Goal: Information Seeking & Learning: Find specific fact

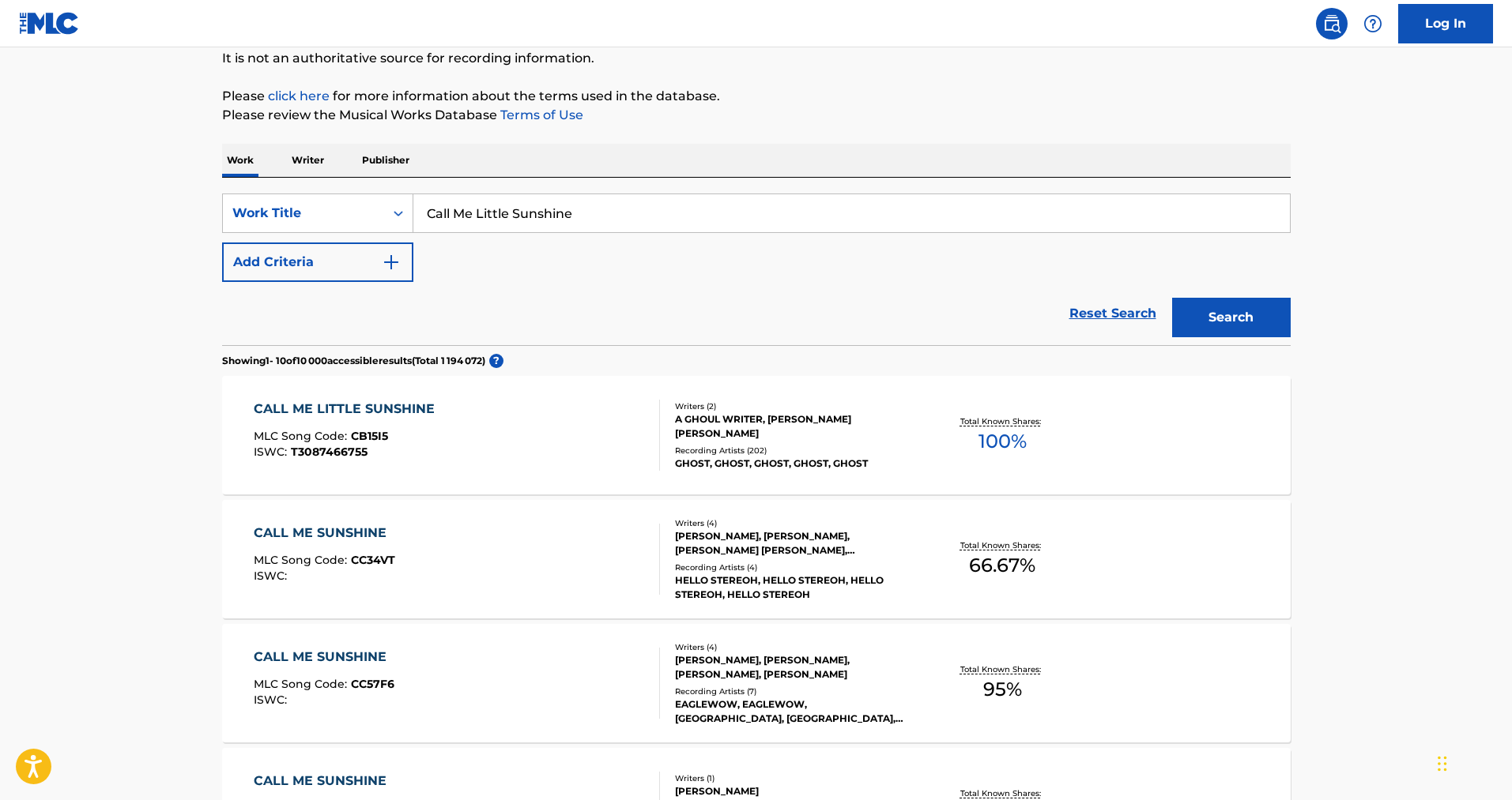
click at [749, 423] on div "A GHOUL WRITER, [PERSON_NAME] [PERSON_NAME]" at bounding box center [794, 427] width 239 height 28
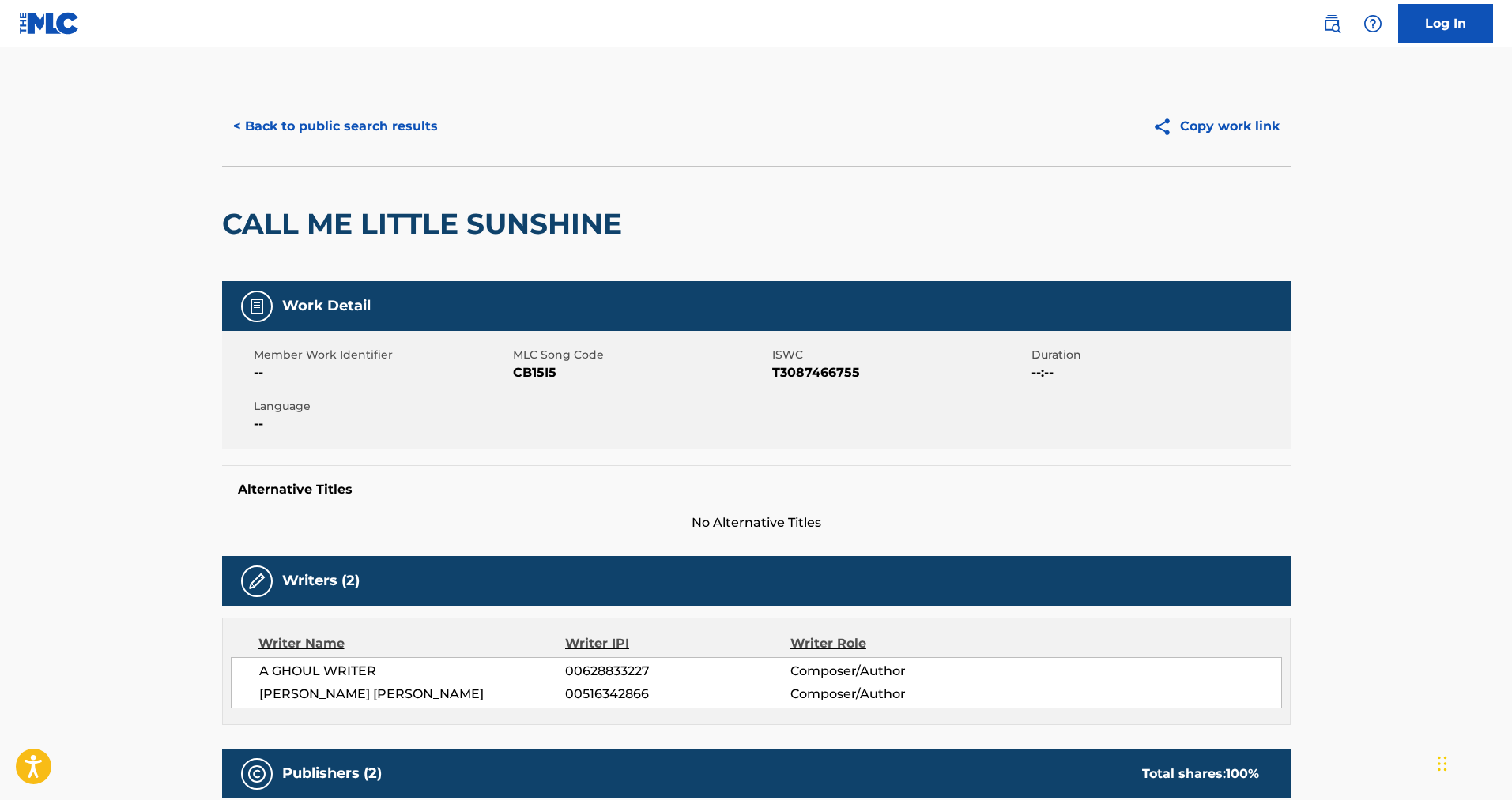
click at [538, 373] on span "CB15I5" at bounding box center [640, 373] width 256 height 19
copy span "CB15I5"
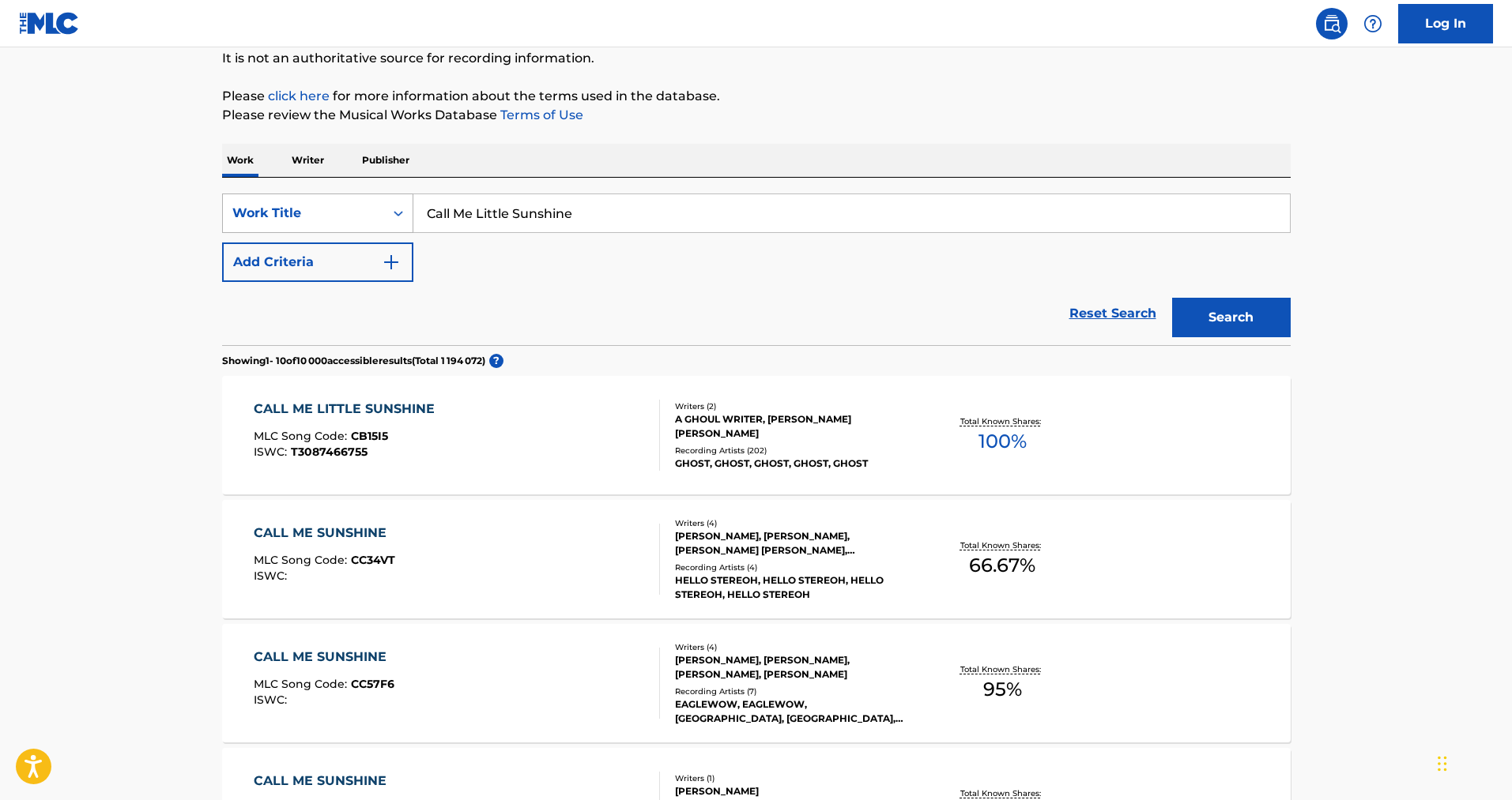
drag, startPoint x: 578, startPoint y: 212, endPoint x: 356, endPoint y: 211, distance: 222.0
click at [356, 211] on div "SearchWithCriteria57d9c53f-b39a-483e-8c0c-cc1996d6f04b Work Title Call Me Littl…" at bounding box center [756, 213] width 1068 height 40
type input "Square Hammer"
click at [242, 257] on button "Add Criteria" at bounding box center [318, 262] width 192 height 40
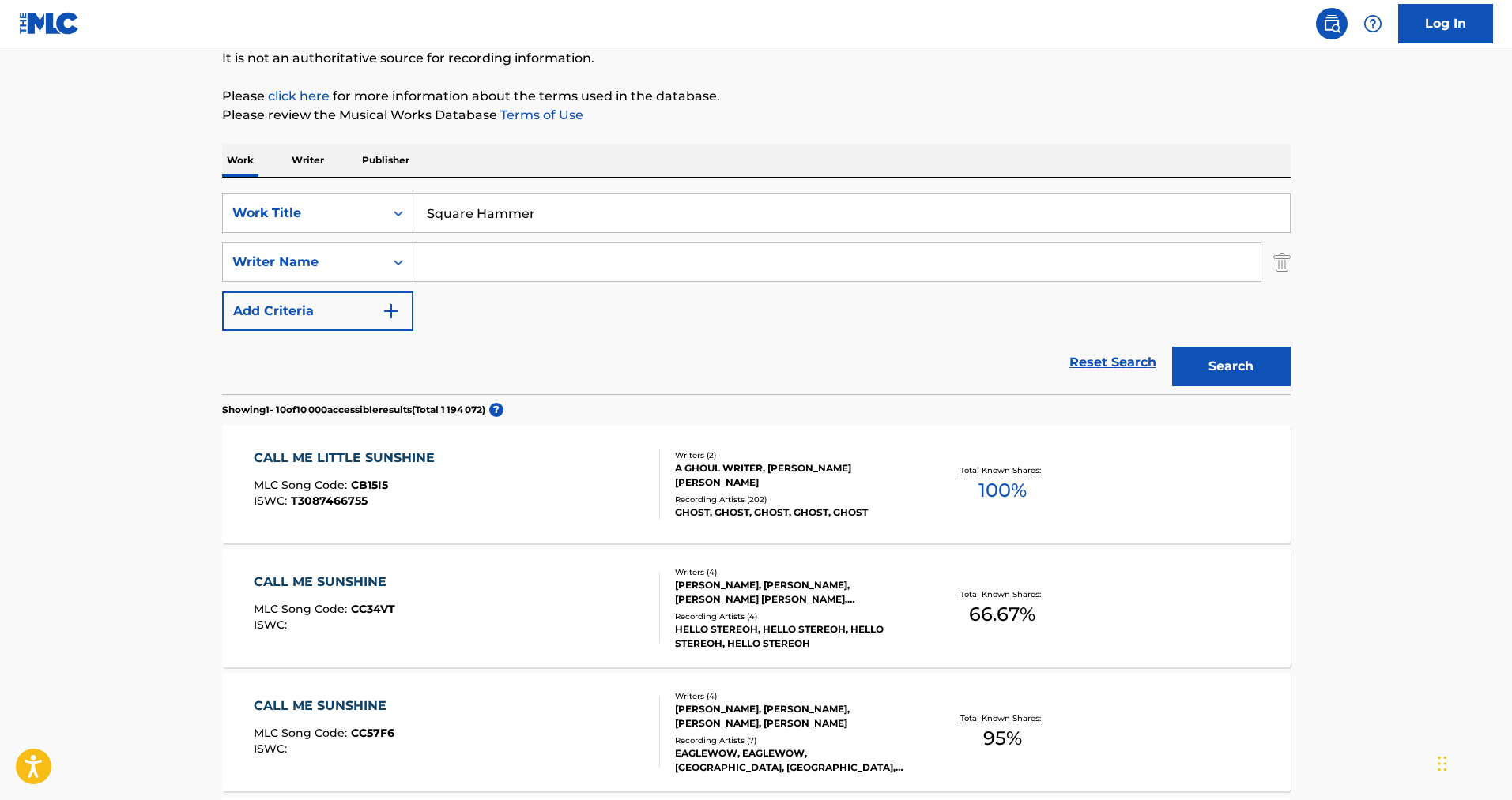
click at [508, 256] on input "Search Form" at bounding box center [837, 262] width 847 height 38
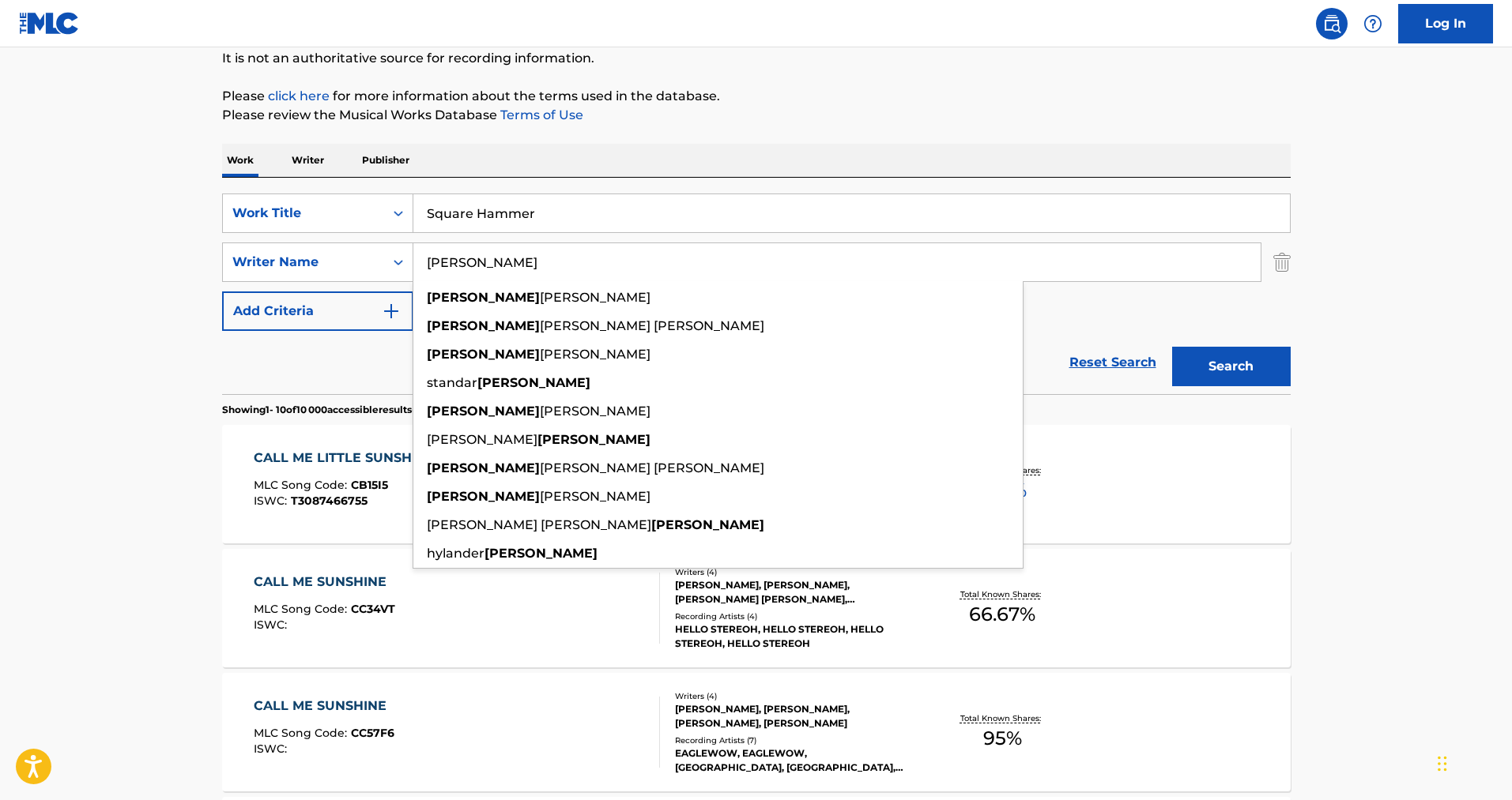
type input "[PERSON_NAME]"
click at [1172, 347] on button "Search" at bounding box center [1231, 366] width 119 height 40
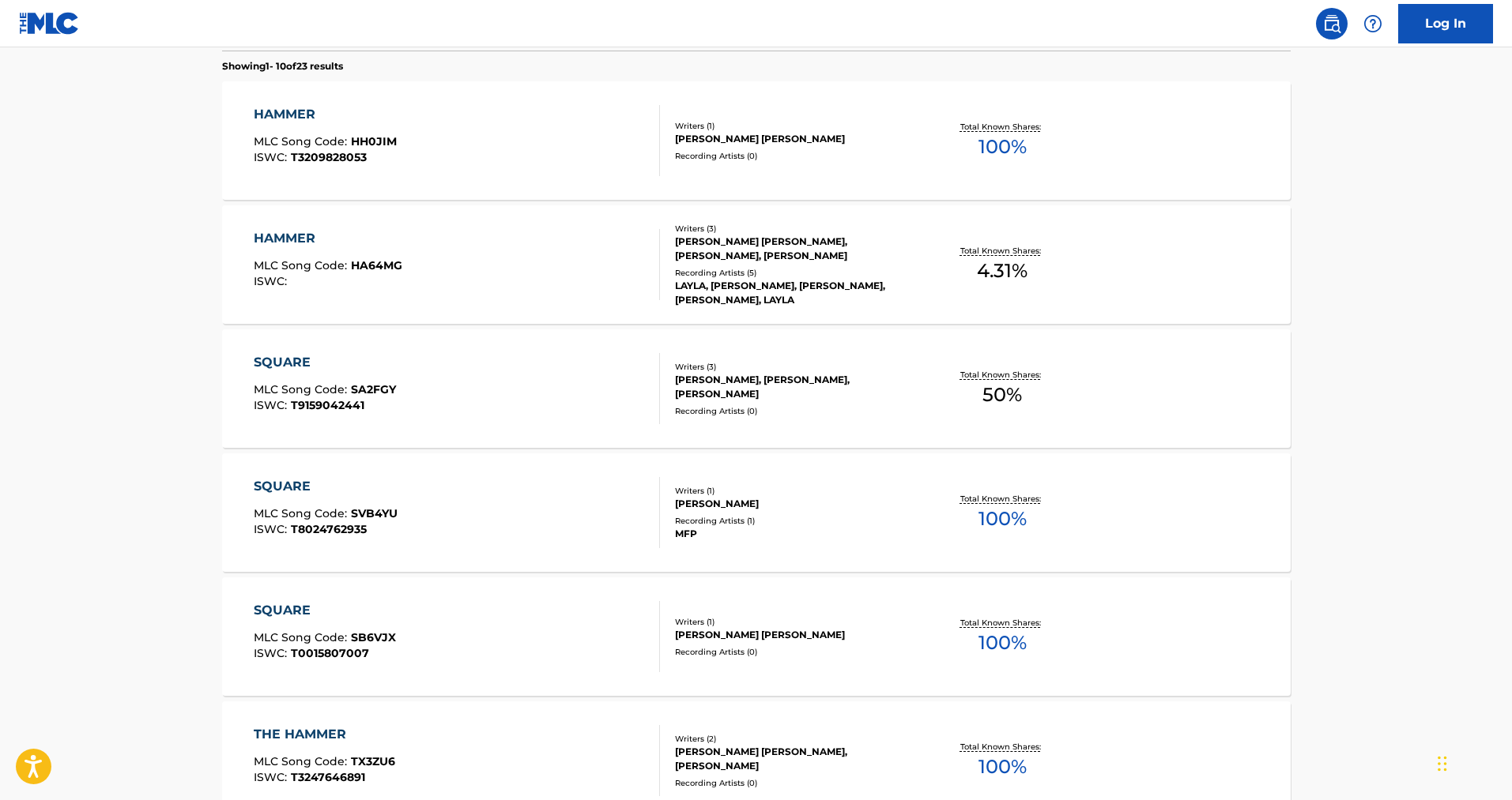
scroll to position [234, 0]
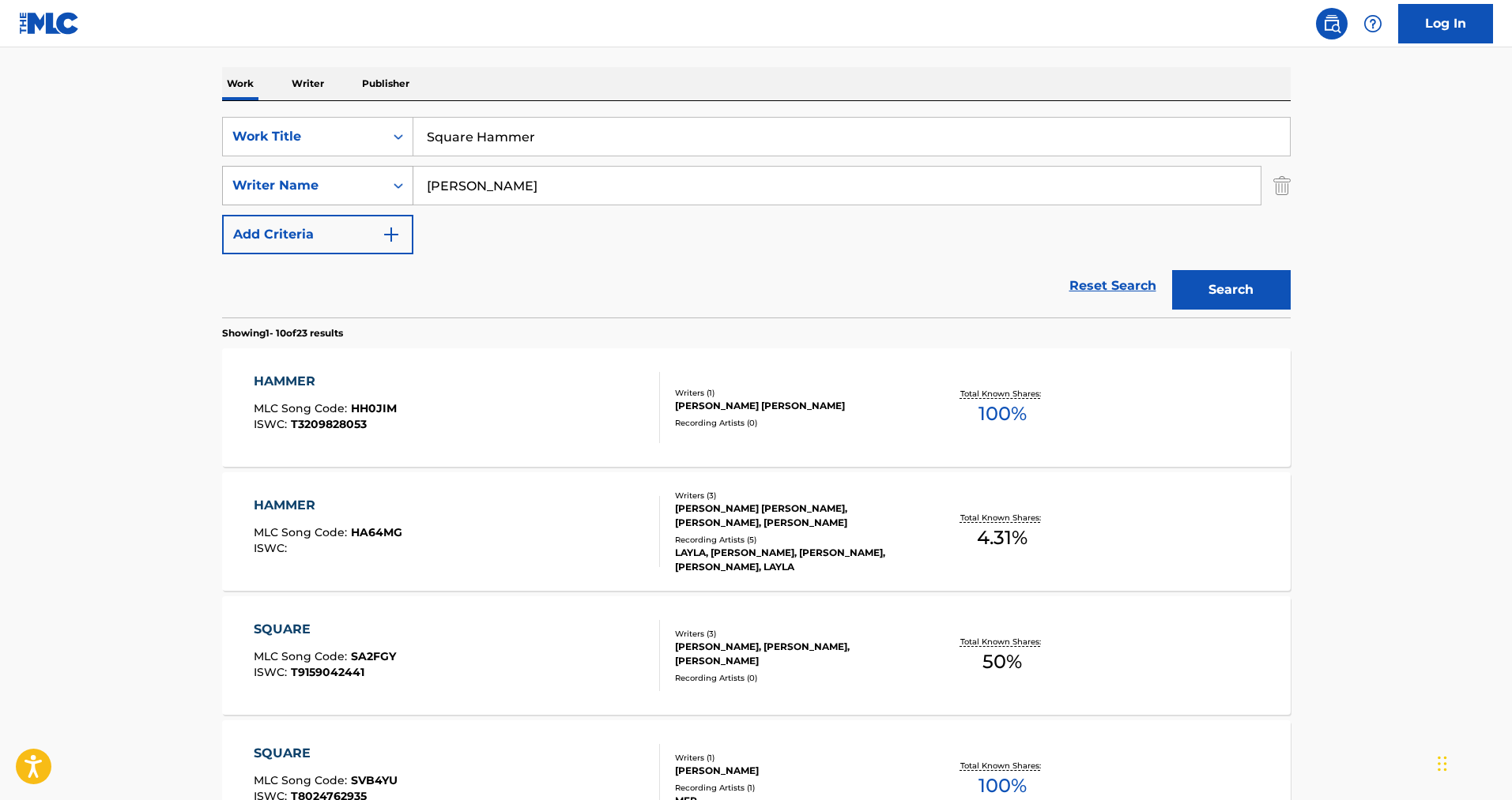
drag, startPoint x: 500, startPoint y: 175, endPoint x: 390, endPoint y: 177, distance: 110.0
click at [391, 178] on div "SearchWithCriteria3adbe306-294c-4ed6-819f-5ce12fe6a256 Writer Name [PERSON_NAME]" at bounding box center [756, 185] width 1068 height 40
click at [1217, 290] on button "Search" at bounding box center [1231, 290] width 119 height 40
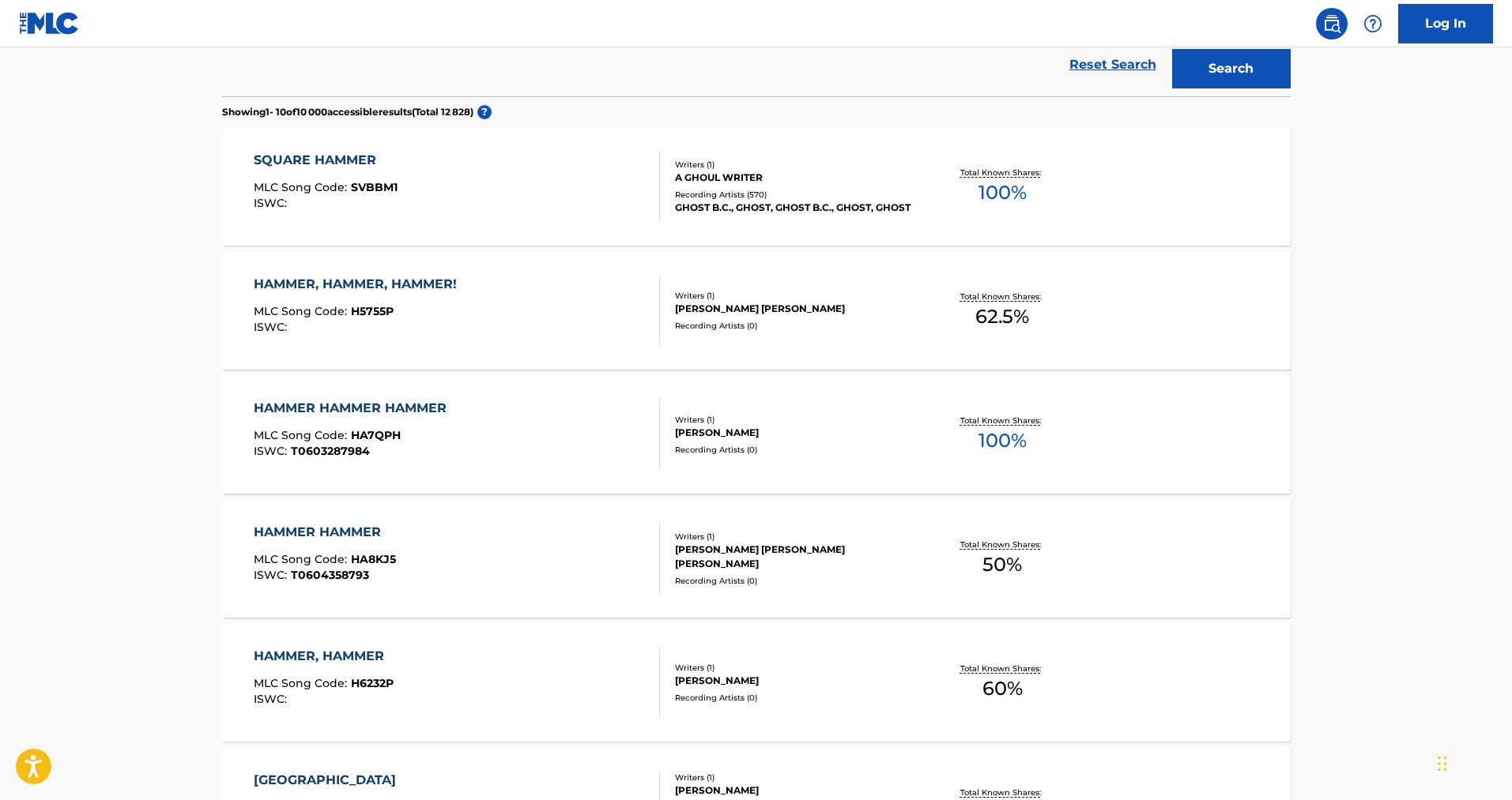
scroll to position [155, 0]
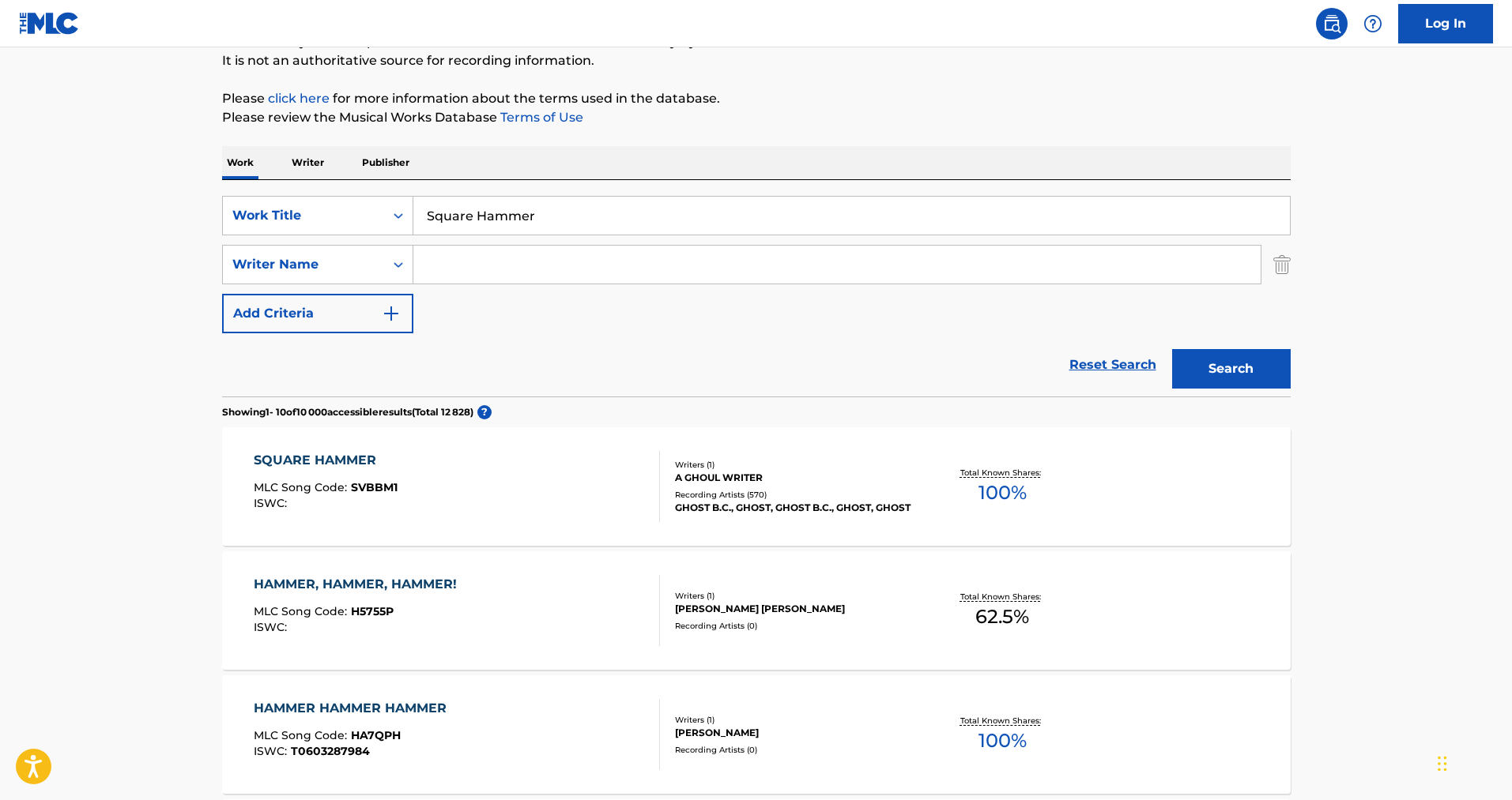
click at [498, 270] on input "Search Form" at bounding box center [837, 264] width 847 height 38
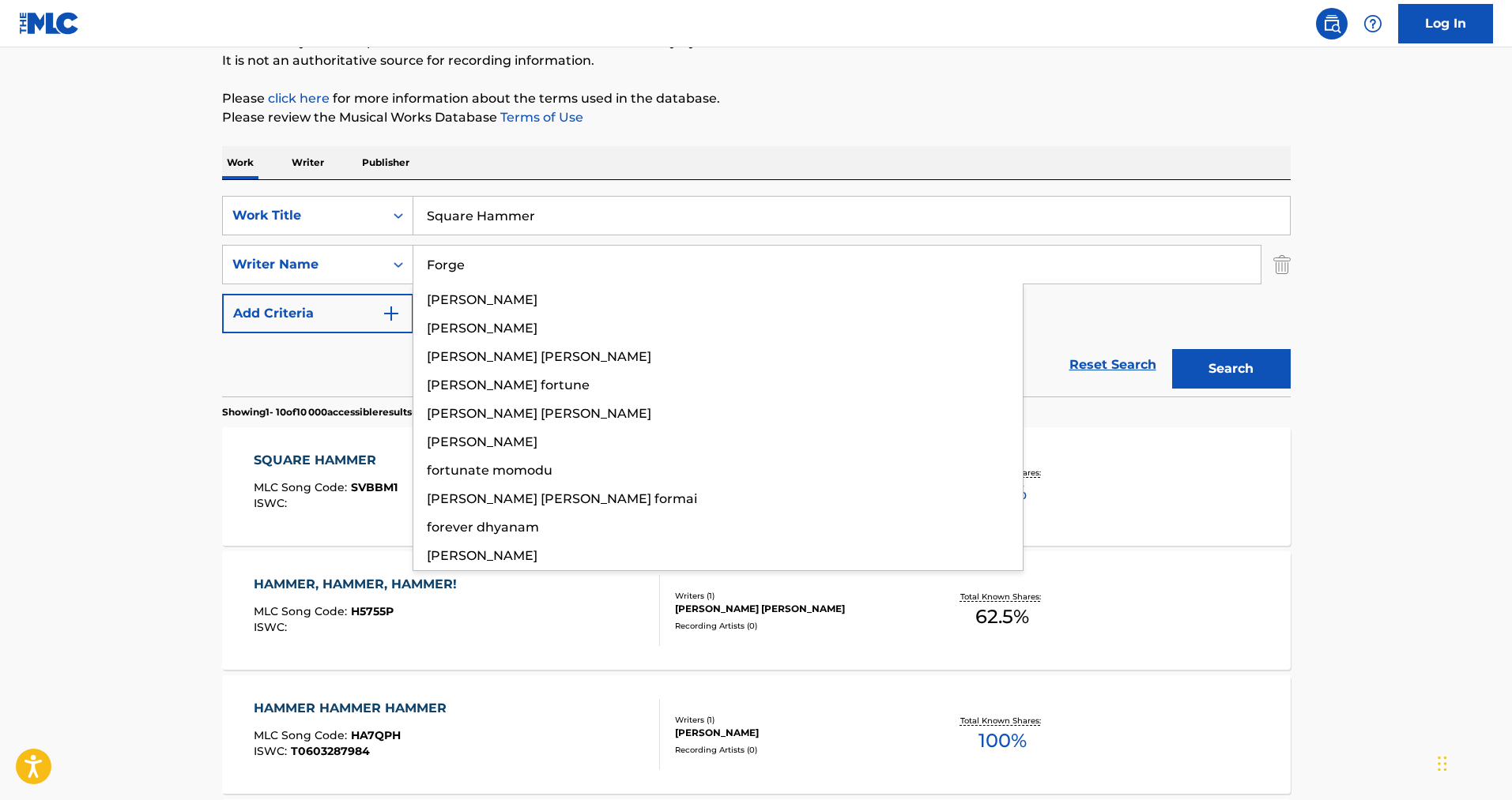
type input "Forge"
click at [1172, 350] on button "Search" at bounding box center [1231, 369] width 119 height 40
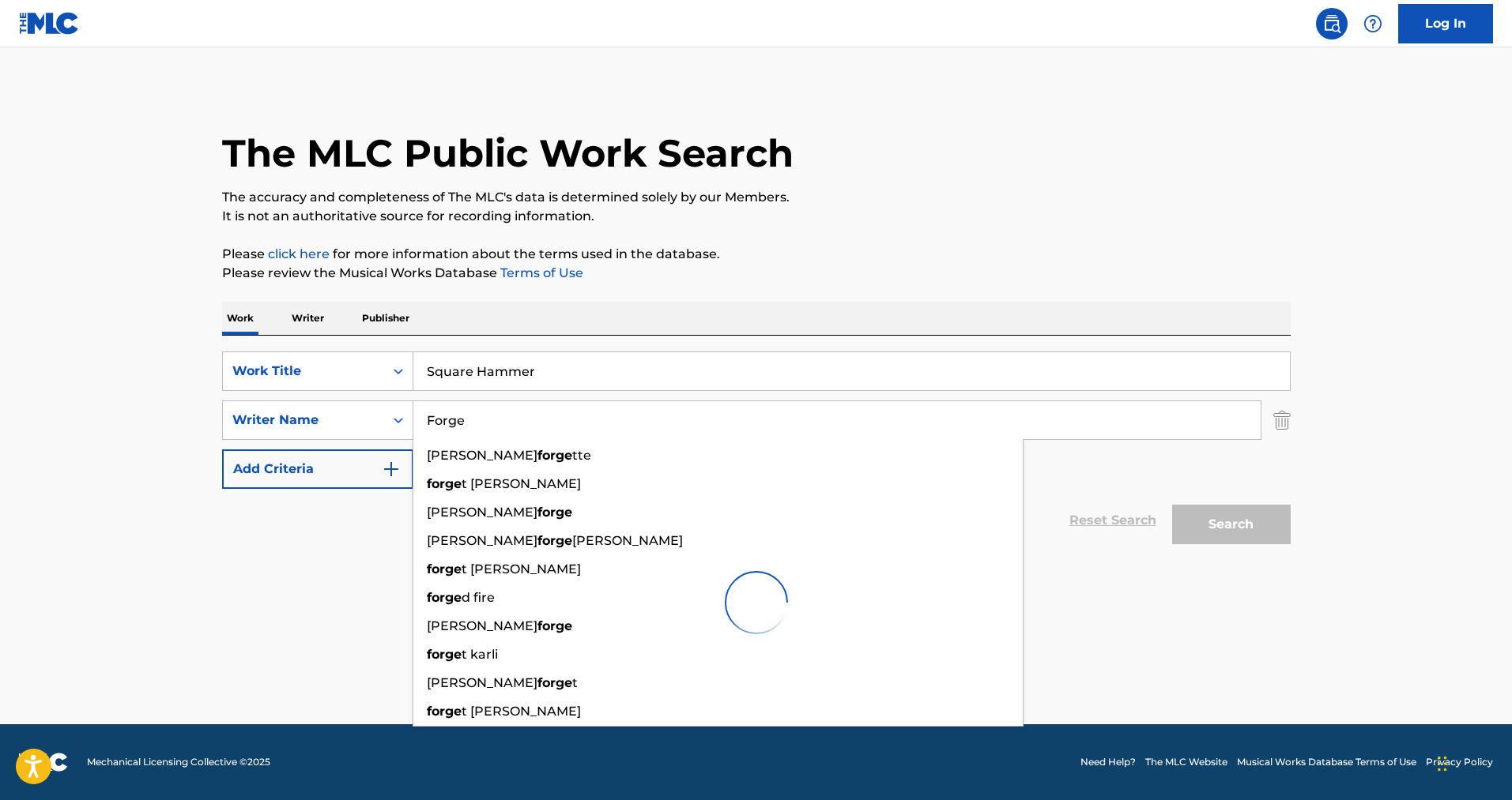
scroll to position [0, 0]
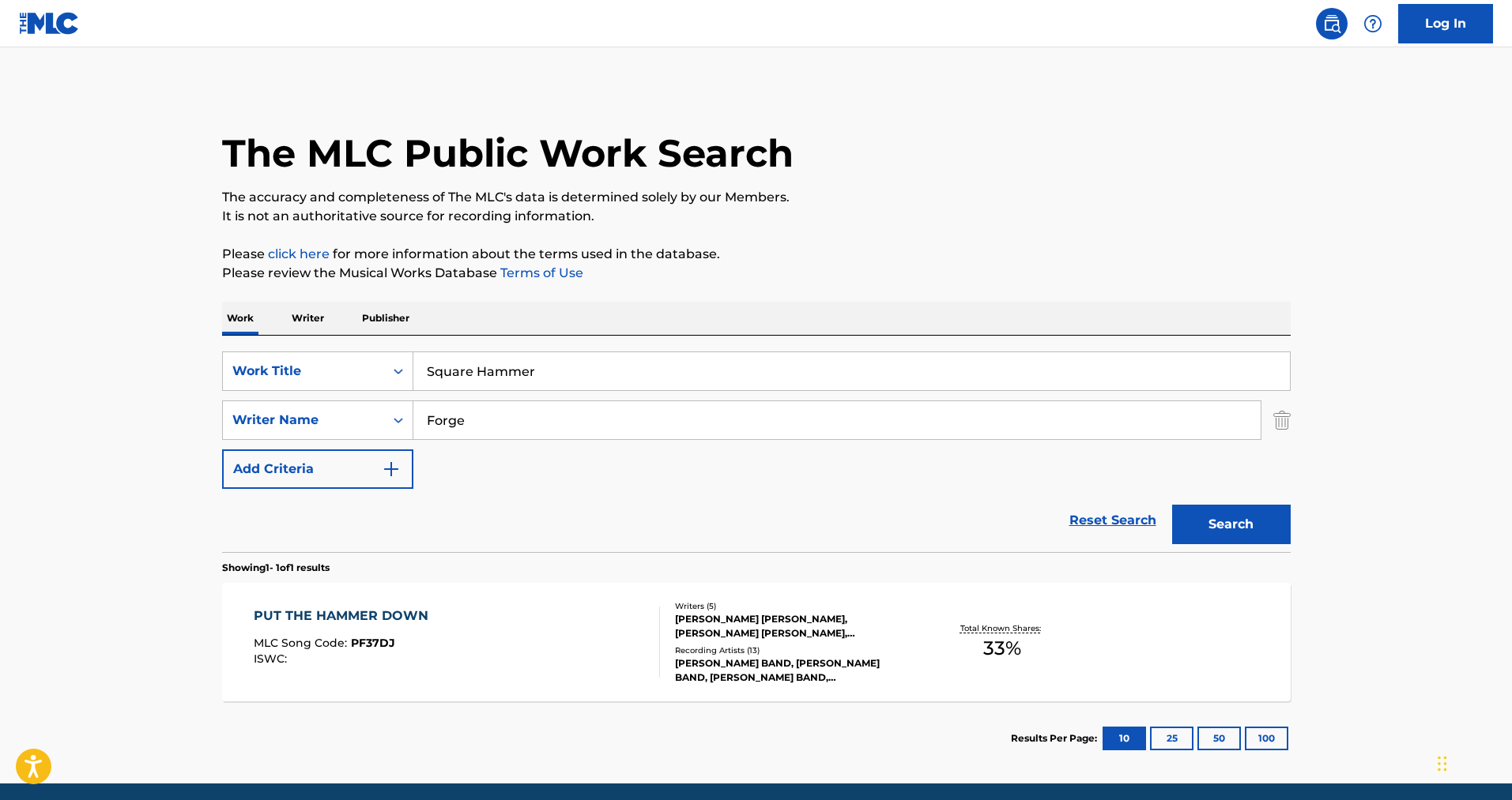
drag, startPoint x: 0, startPoint y: 482, endPoint x: 12, endPoint y: 465, distance: 20.8
click at [1, 478] on main "The MLC Public Work Search The accuracy and completeness of The MLC's data is d…" at bounding box center [756, 415] width 1512 height 736
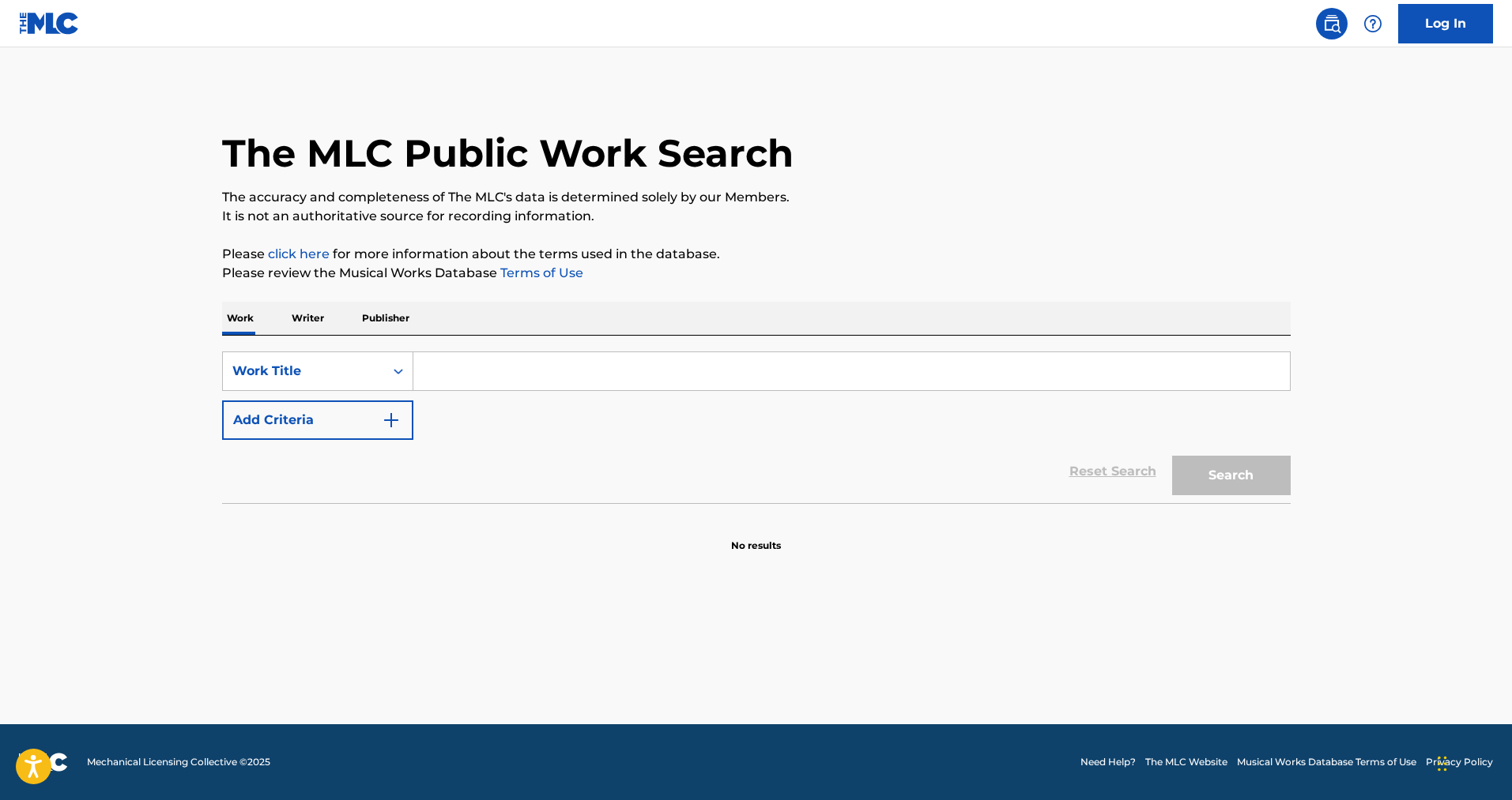
drag, startPoint x: 465, startPoint y: 376, endPoint x: 470, endPoint y: 366, distance: 11.2
click at [465, 374] on input "Search Form" at bounding box center [852, 371] width 877 height 38
click at [1172, 456] on button "Search" at bounding box center [1231, 475] width 119 height 40
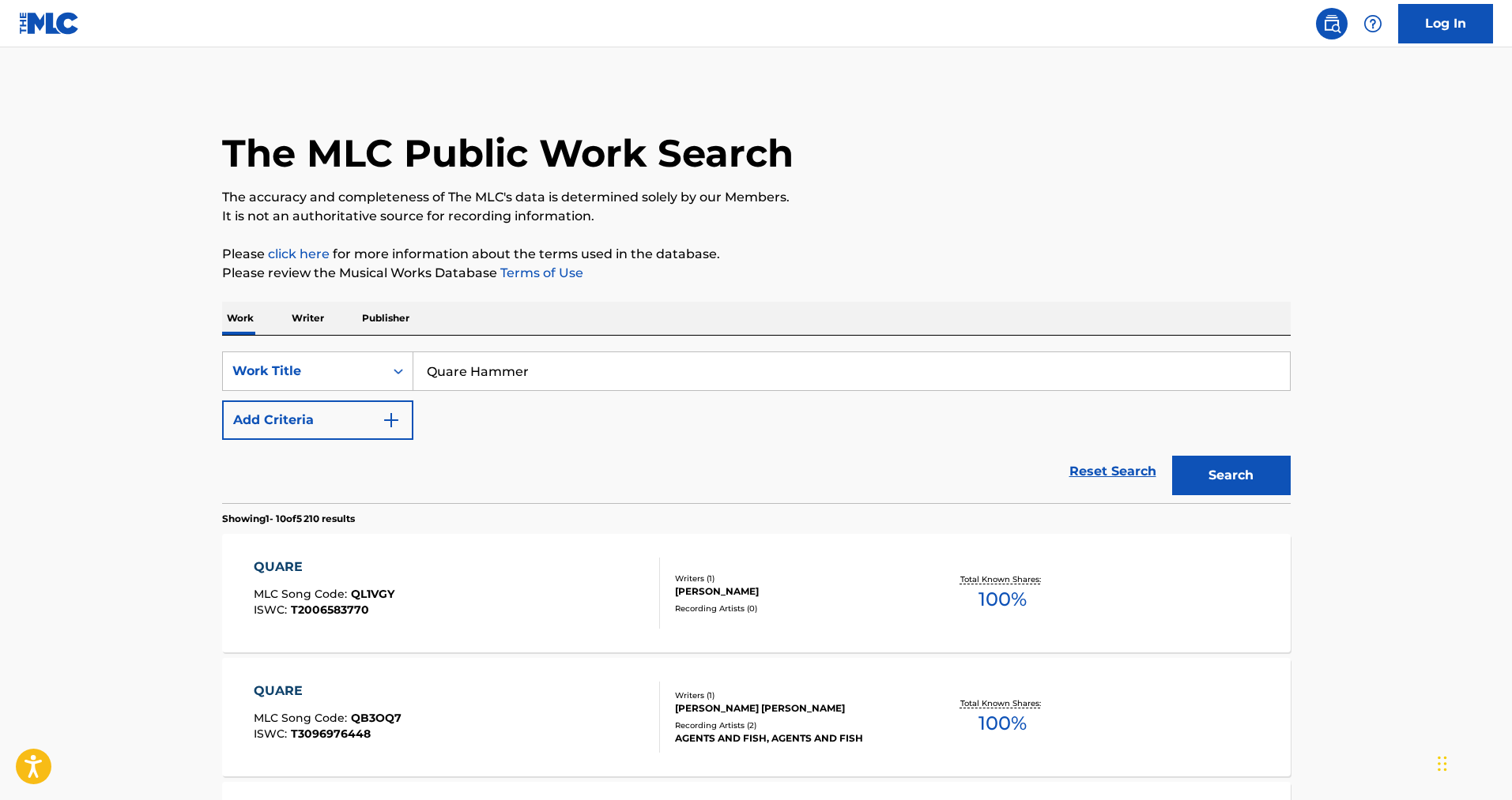
click at [436, 372] on input "Quare Hammer" at bounding box center [852, 371] width 877 height 38
type input "Square Hammer"
click at [1172, 456] on button "Search" at bounding box center [1231, 475] width 119 height 40
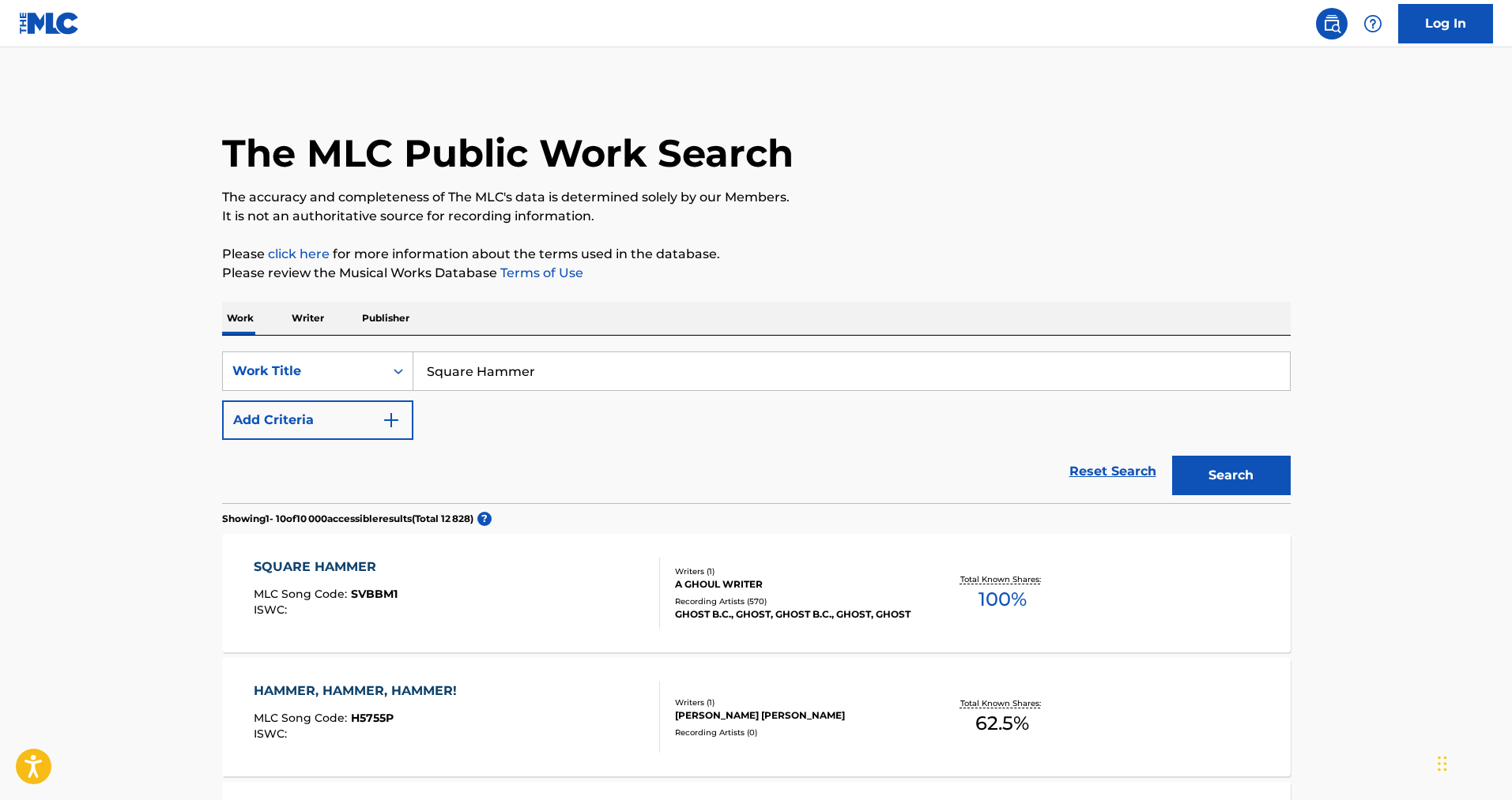
scroll to position [237, 0]
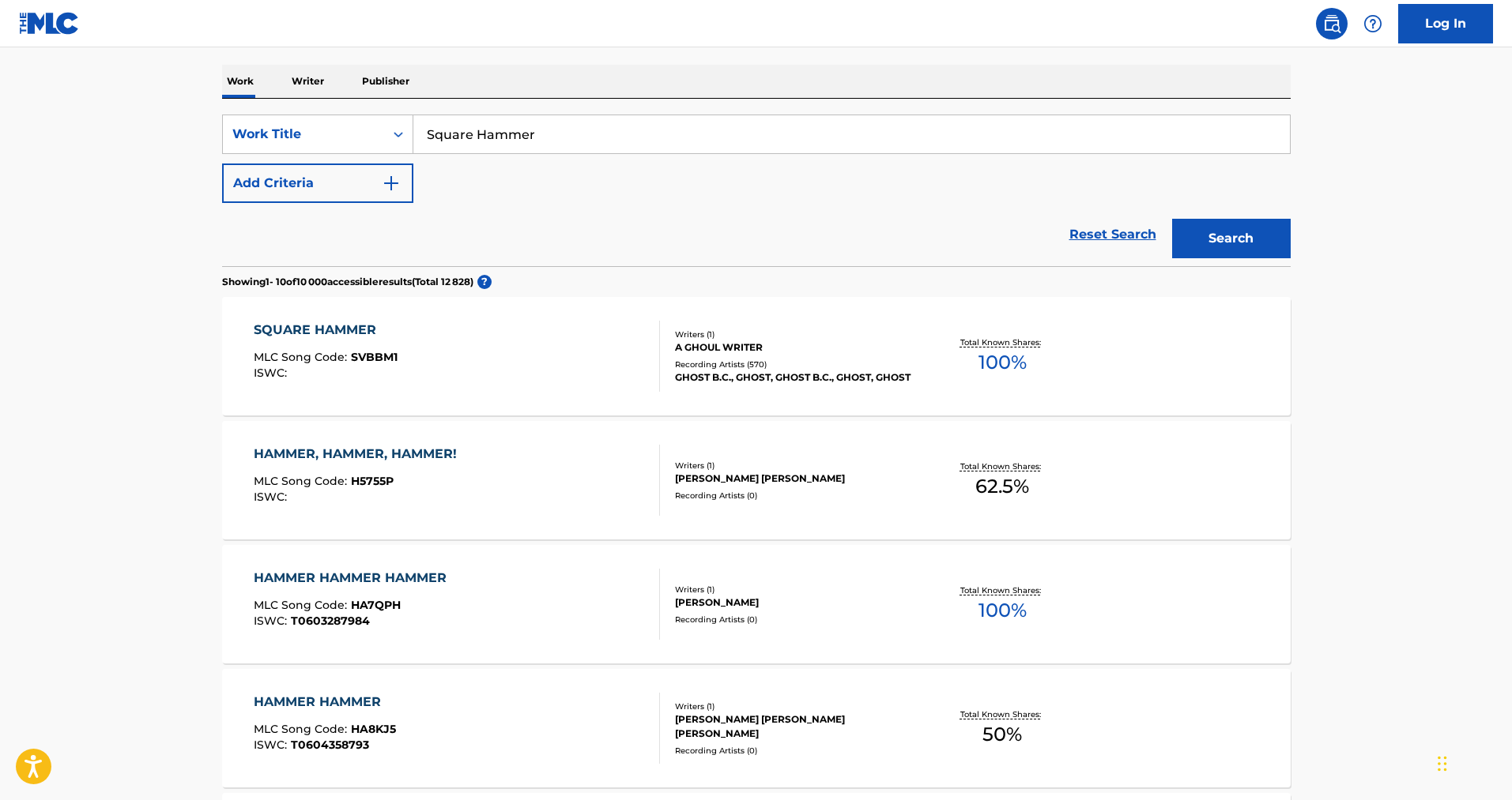
click at [734, 343] on div "A GHOUL WRITER" at bounding box center [794, 348] width 239 height 14
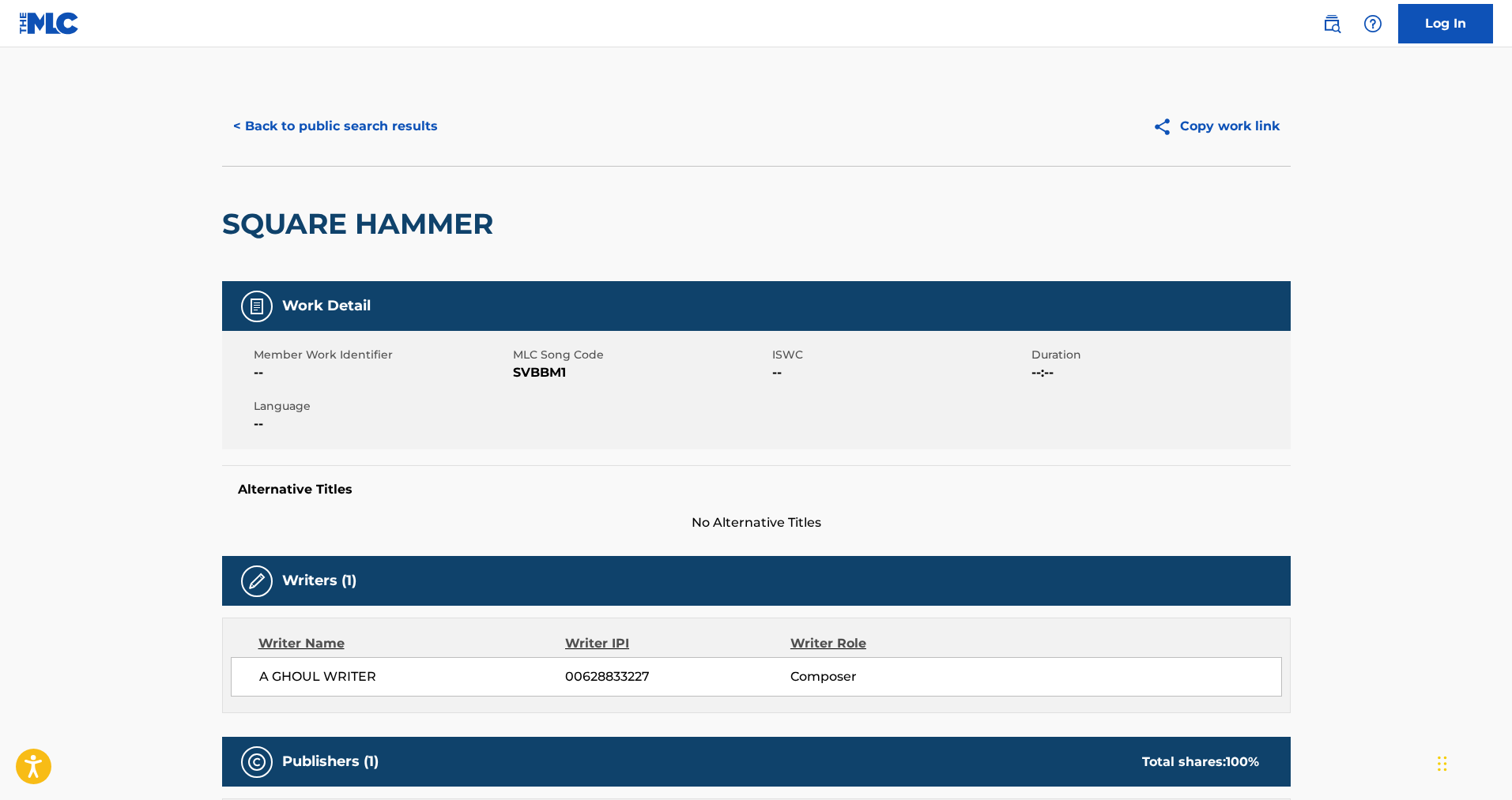
click at [546, 375] on span "SVBBM1" at bounding box center [640, 373] width 256 height 19
copy span "SVBBM1"
